Goal: Find specific page/section: Find specific page/section

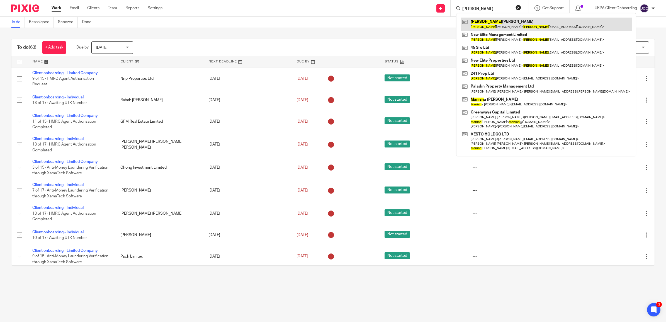
type input "[PERSON_NAME]"
click at [494, 23] on link at bounding box center [546, 24] width 171 height 13
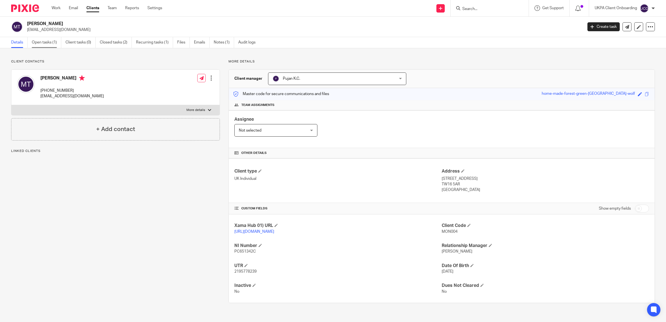
click at [42, 42] on link "Open tasks (1)" at bounding box center [47, 42] width 30 height 11
